Goal: Transaction & Acquisition: Subscribe to service/newsletter

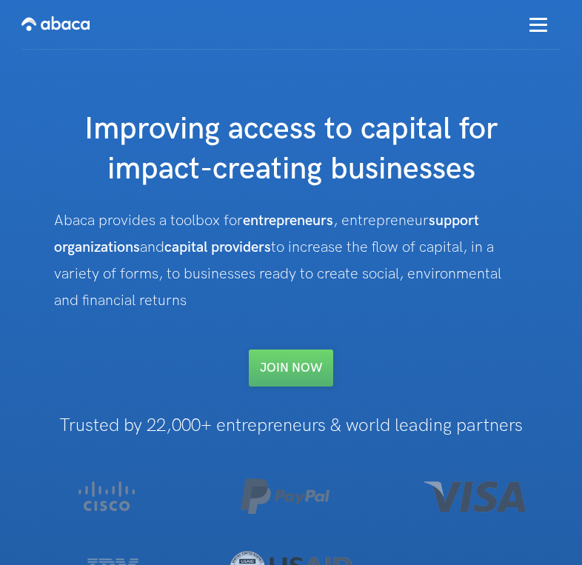
click at [277, 368] on link "Join NOW" at bounding box center [291, 367] width 84 height 37
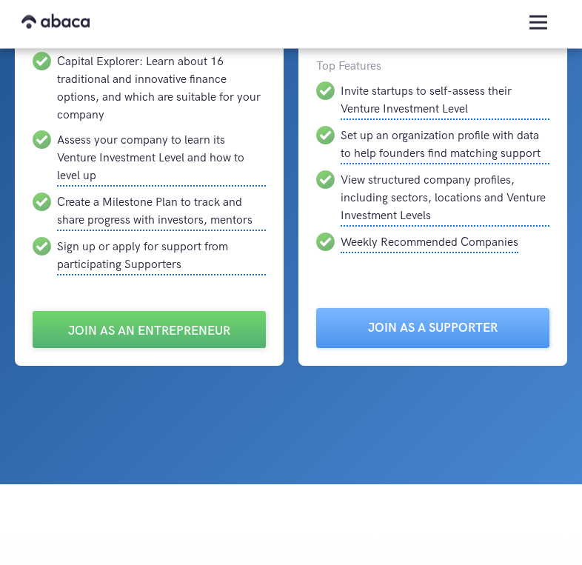
scroll to position [290, 0]
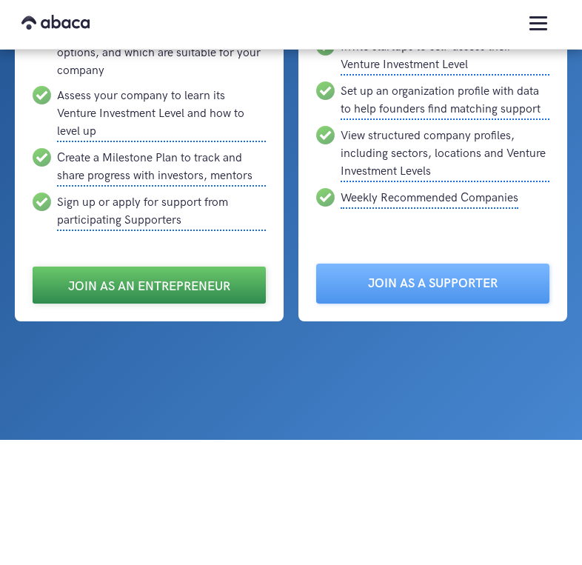
click at [218, 293] on link "Join as an Entrepreneur" at bounding box center [149, 285] width 233 height 37
